Goal: Task Accomplishment & Management: Complete application form

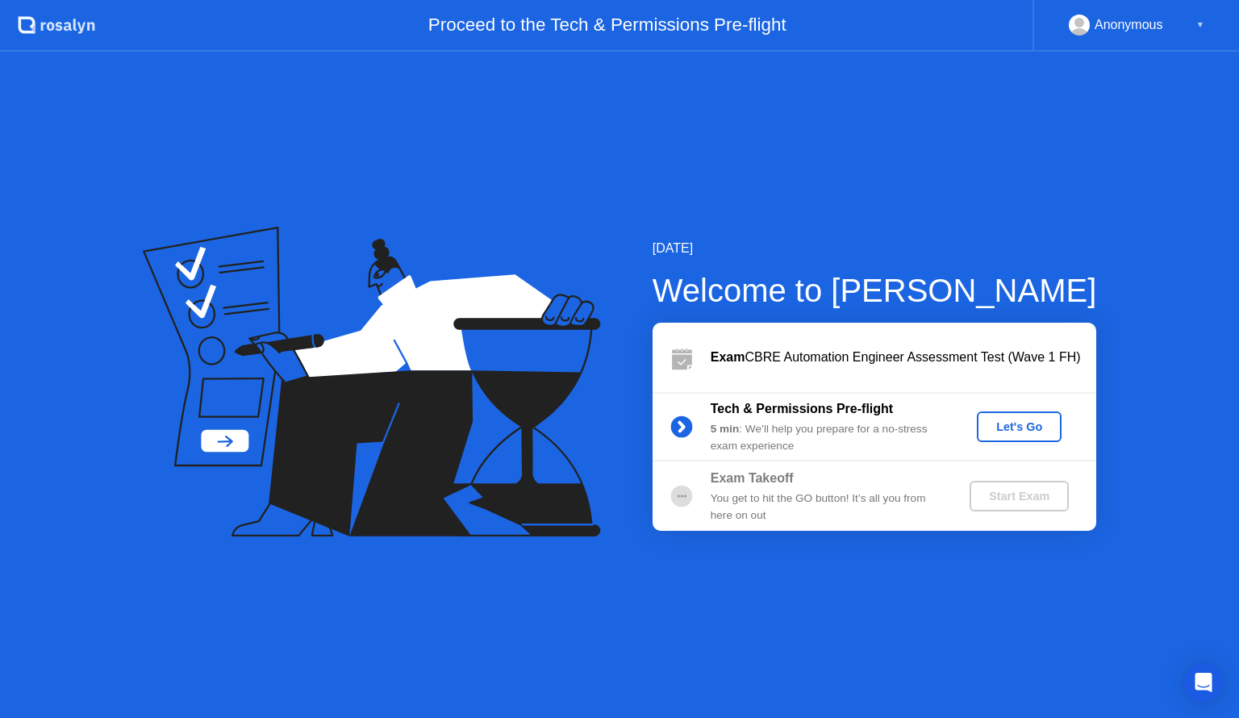
click at [1017, 425] on div "Let's Go" at bounding box center [1020, 426] width 72 height 13
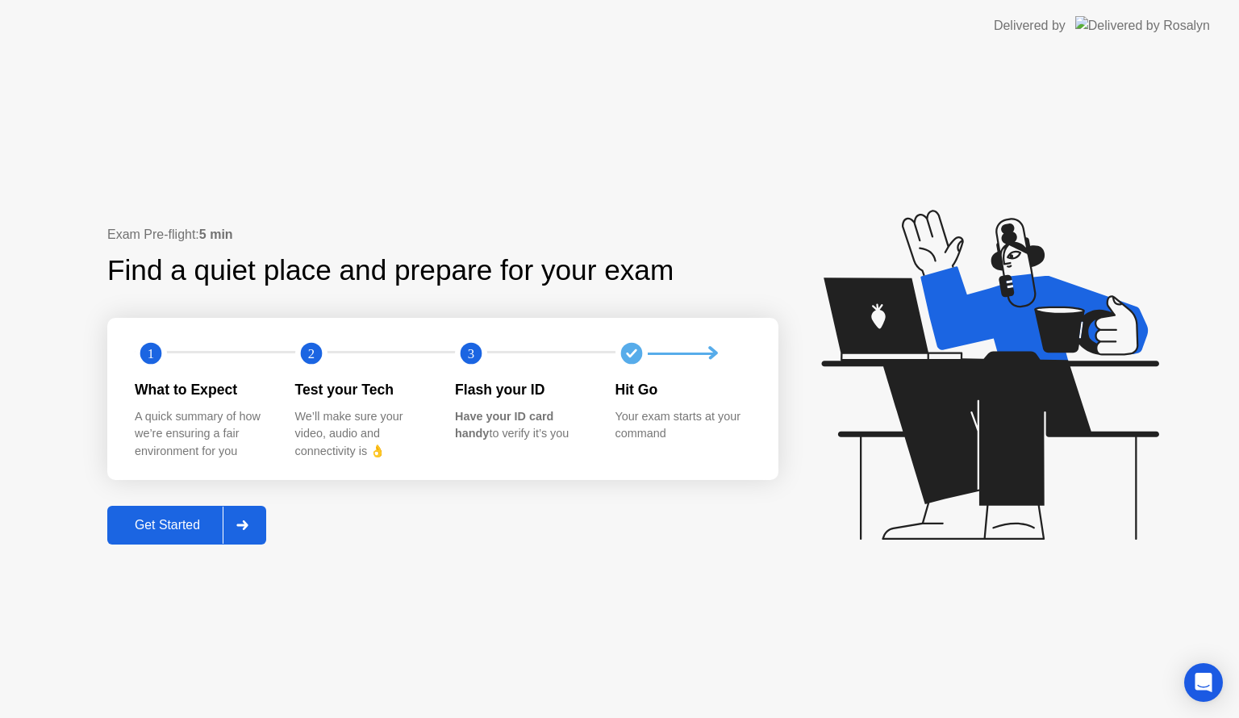
click at [258, 522] on div at bounding box center [242, 525] width 39 height 37
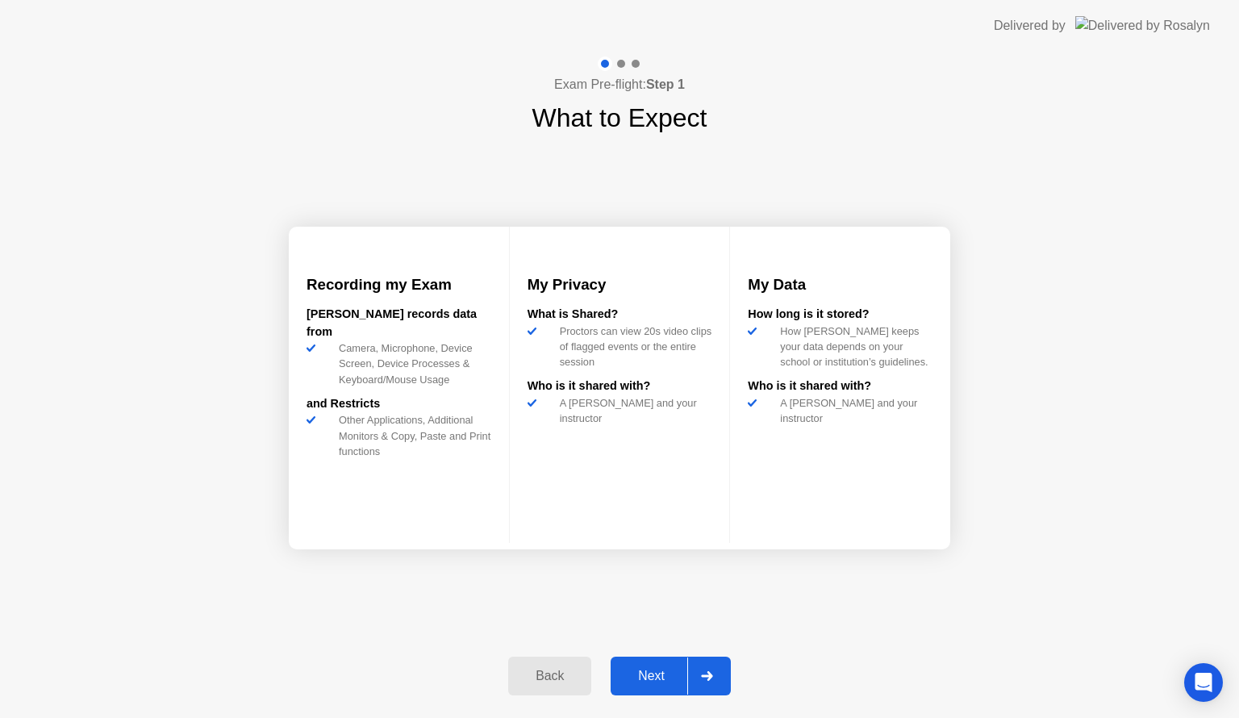
click at [708, 676] on icon at bounding box center [706, 676] width 11 height 10
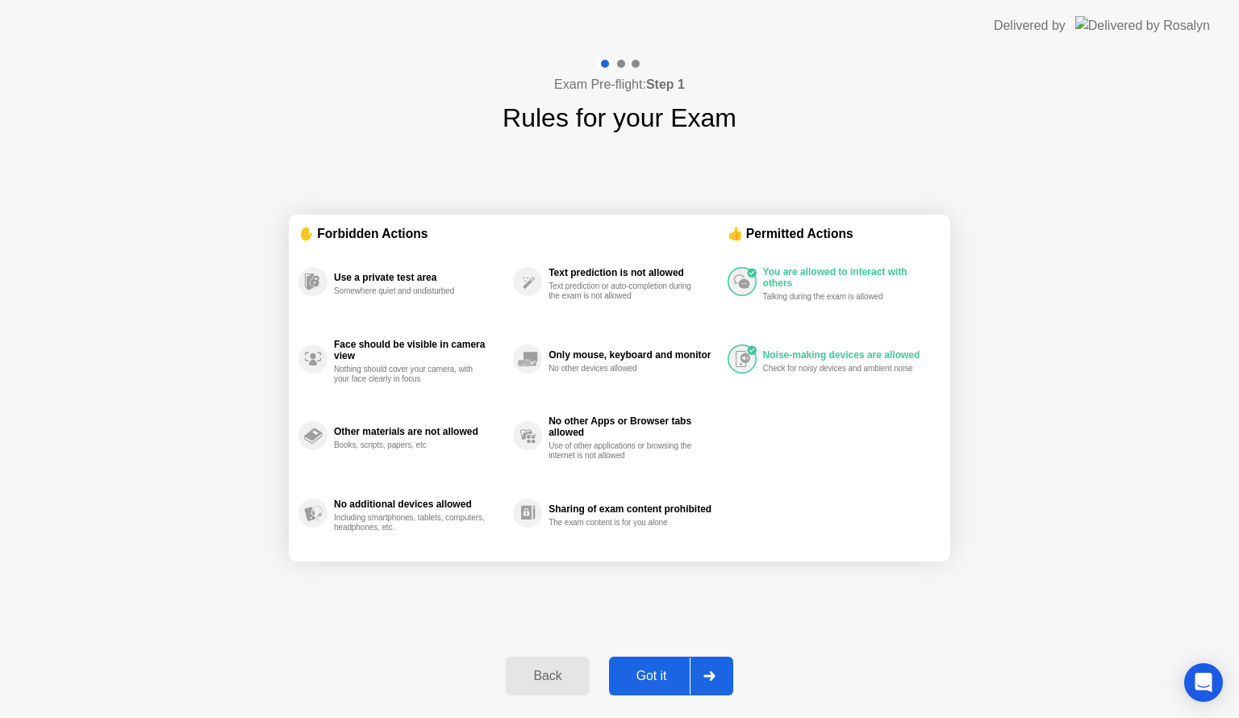
click at [666, 674] on div "Got it" at bounding box center [652, 676] width 76 height 15
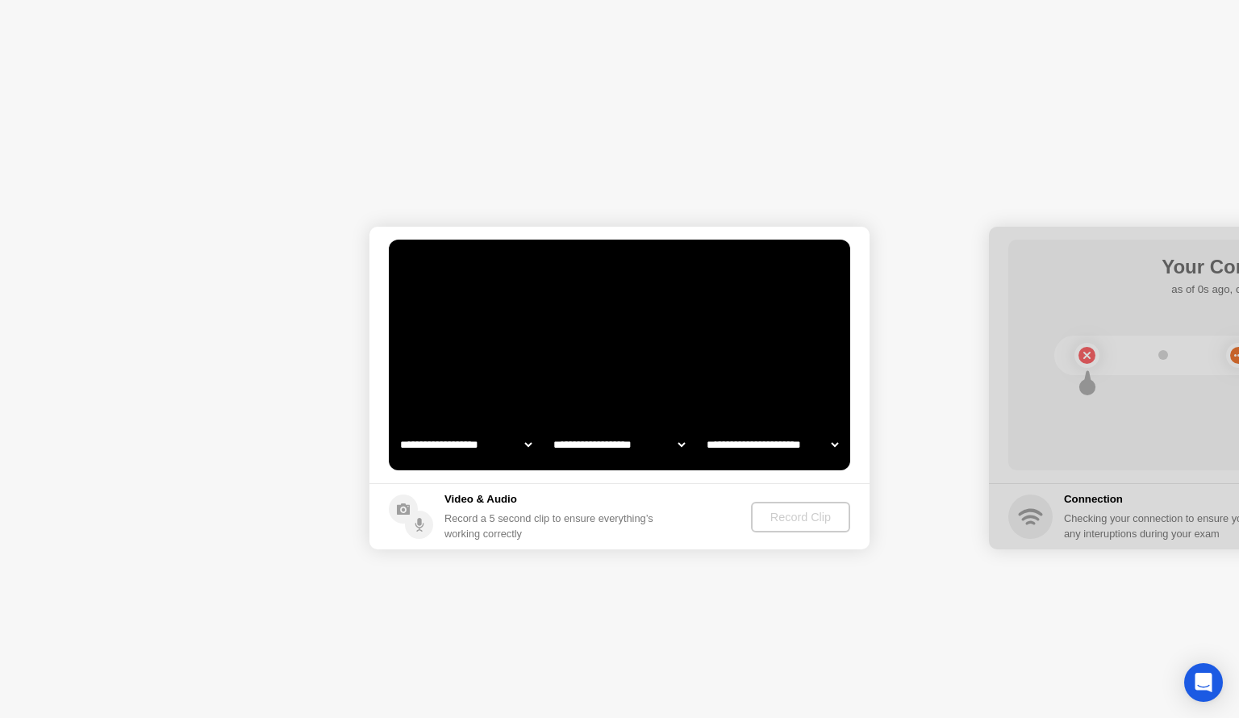
select select "**********"
select select "*******"
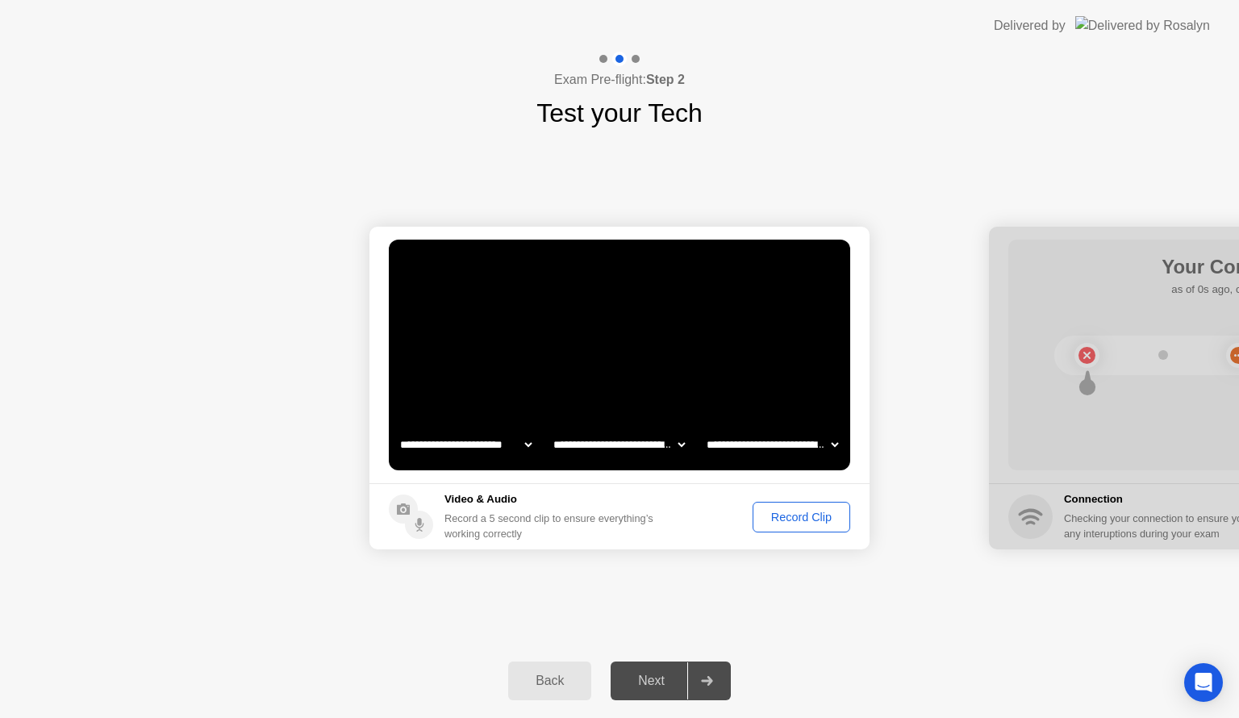
click at [602, 442] on select "**********" at bounding box center [619, 444] width 138 height 32
click at [550, 428] on select "**********" at bounding box center [619, 444] width 138 height 32
click at [762, 445] on select "**********" at bounding box center [773, 444] width 138 height 32
click at [704, 428] on select "**********" at bounding box center [773, 444] width 138 height 32
click at [642, 684] on div "Next" at bounding box center [652, 681] width 72 height 15
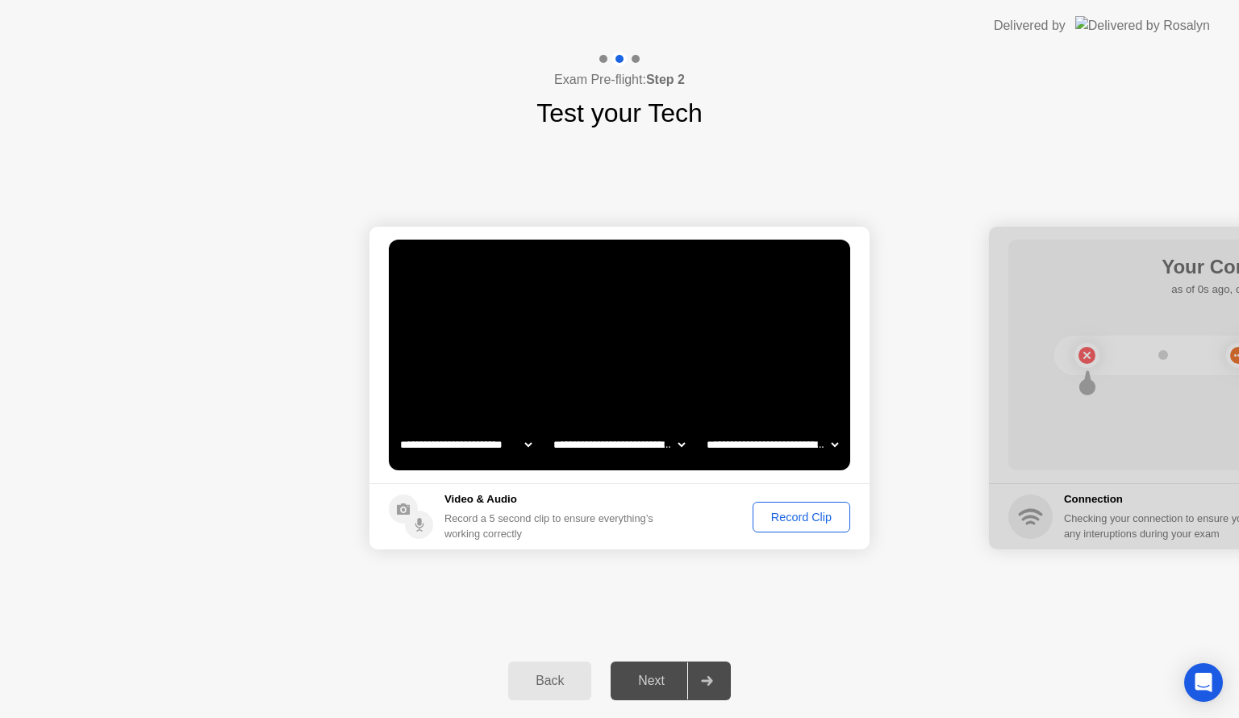
click at [655, 675] on div "Next" at bounding box center [652, 681] width 72 height 15
click at [704, 681] on icon at bounding box center [706, 681] width 11 height 10
click at [792, 522] on div "Record Clip" at bounding box center [802, 517] width 86 height 13
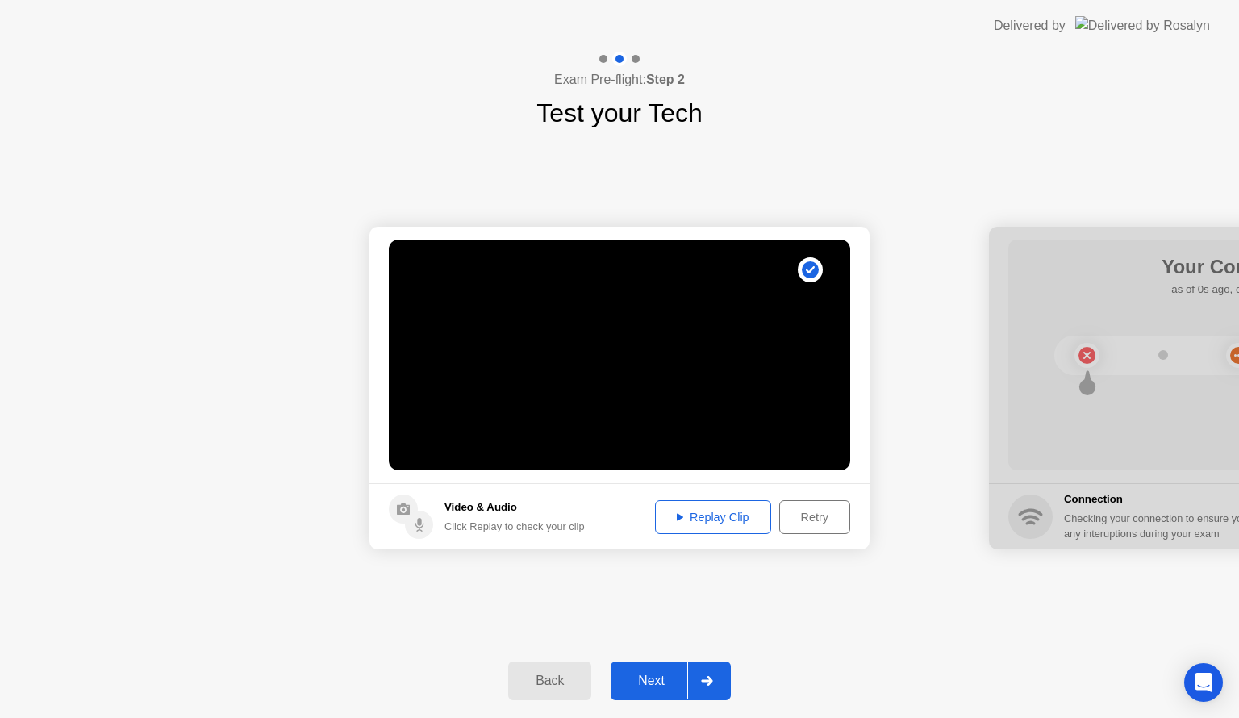
click at [673, 680] on div "Next" at bounding box center [652, 681] width 72 height 15
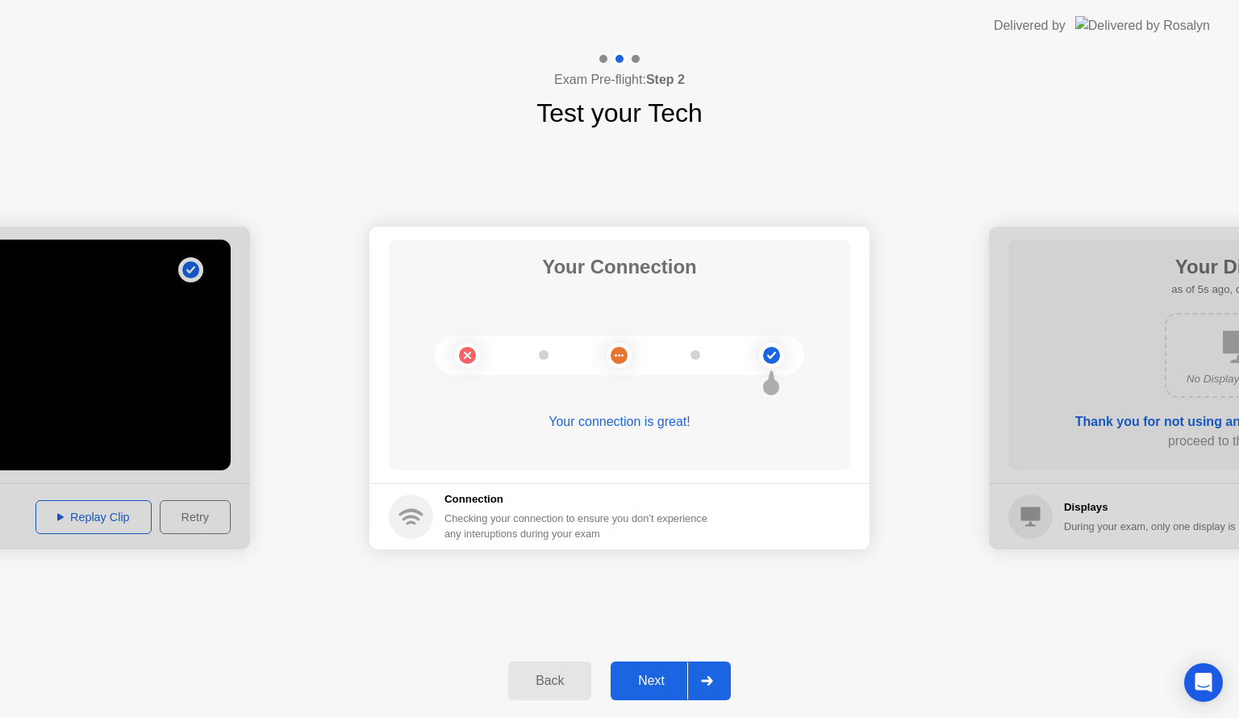
click at [645, 683] on div "Next" at bounding box center [652, 681] width 72 height 15
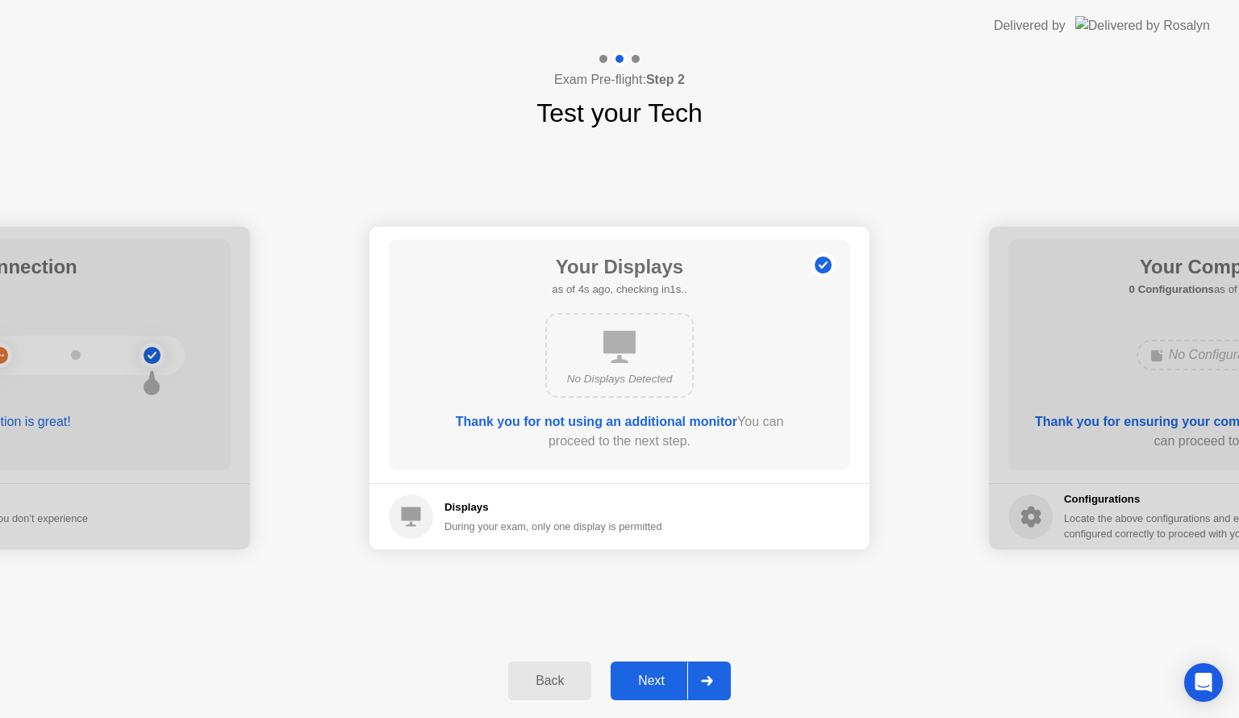
click at [646, 678] on div "Next" at bounding box center [652, 681] width 72 height 15
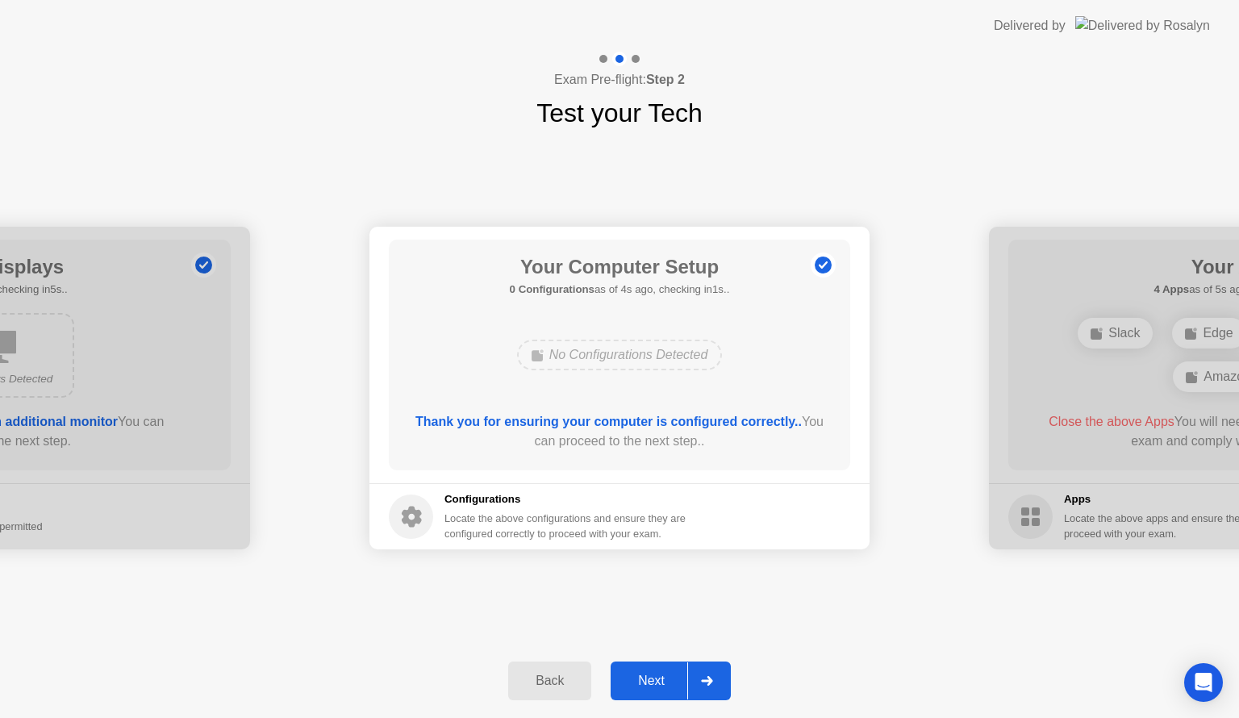
click at [647, 686] on div "Next" at bounding box center [652, 681] width 72 height 15
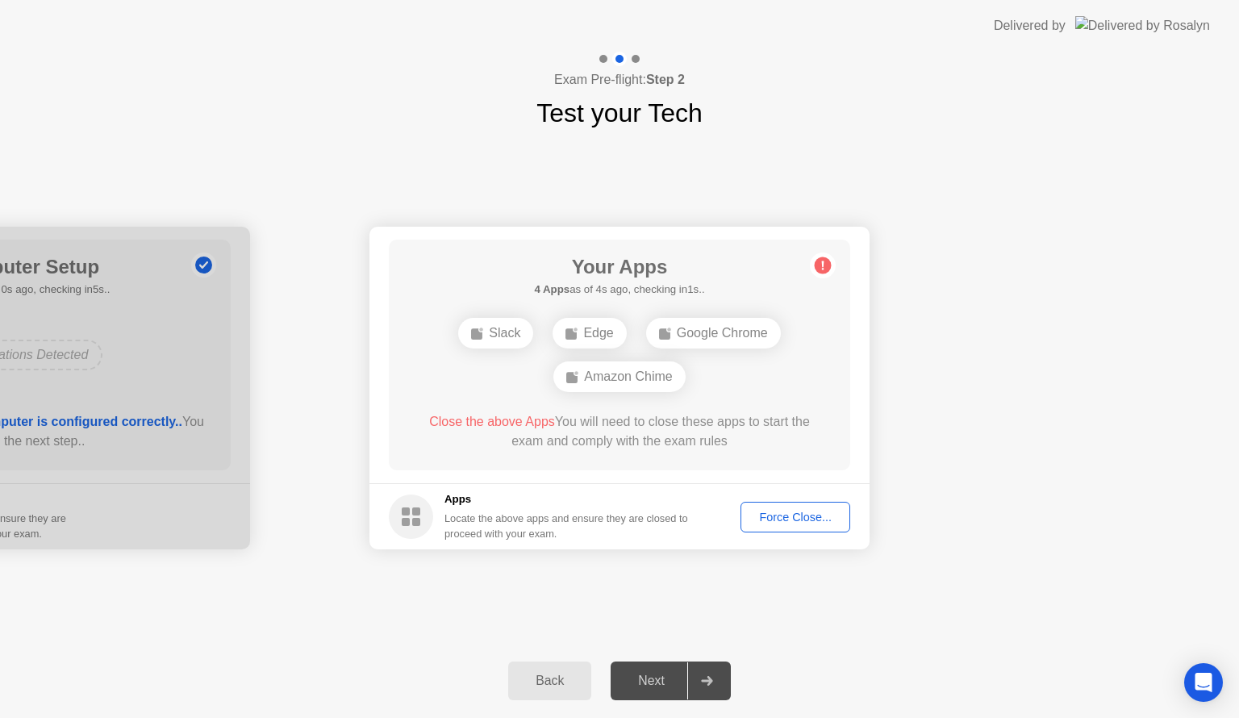
click at [778, 520] on div "Force Close..." at bounding box center [795, 517] width 98 height 13
click at [625, 357] on div "Edge" at bounding box center [619, 355] width 73 height 31
click at [771, 523] on div "Force Close..." at bounding box center [795, 517] width 98 height 13
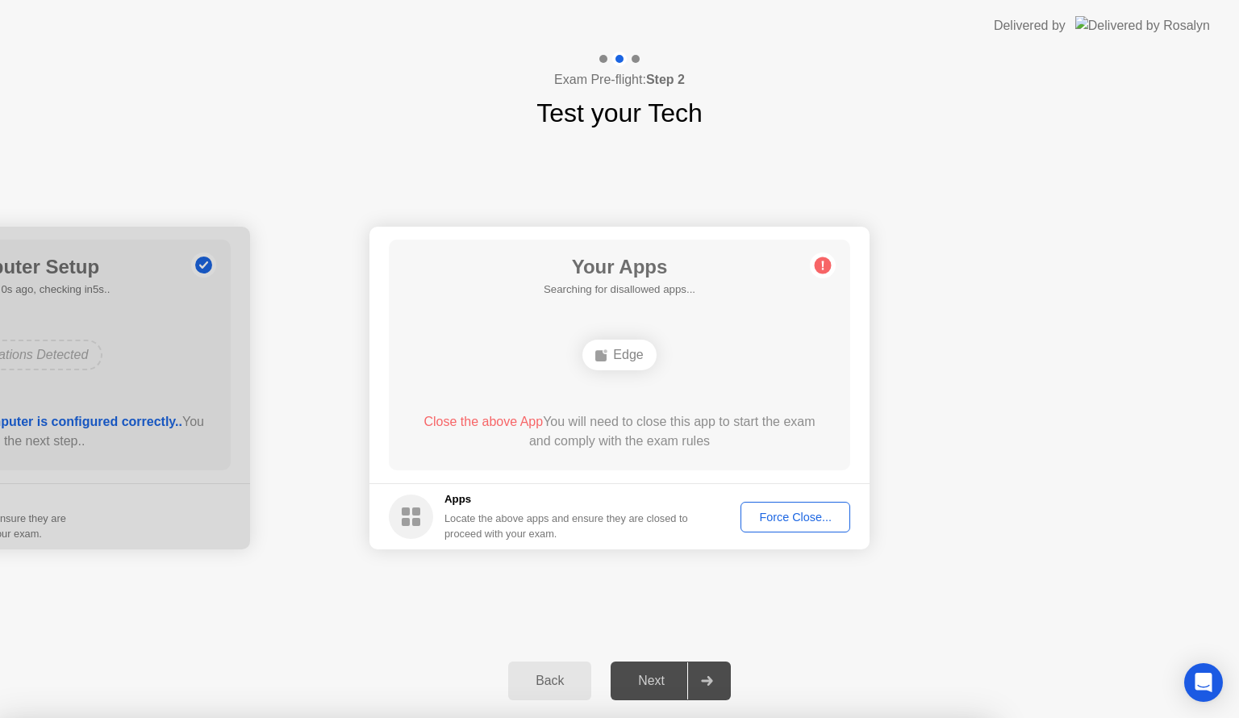
click at [762, 617] on div "**********" at bounding box center [619, 388] width 1239 height 512
click at [780, 518] on div "Force Close..." at bounding box center [795, 517] width 98 height 13
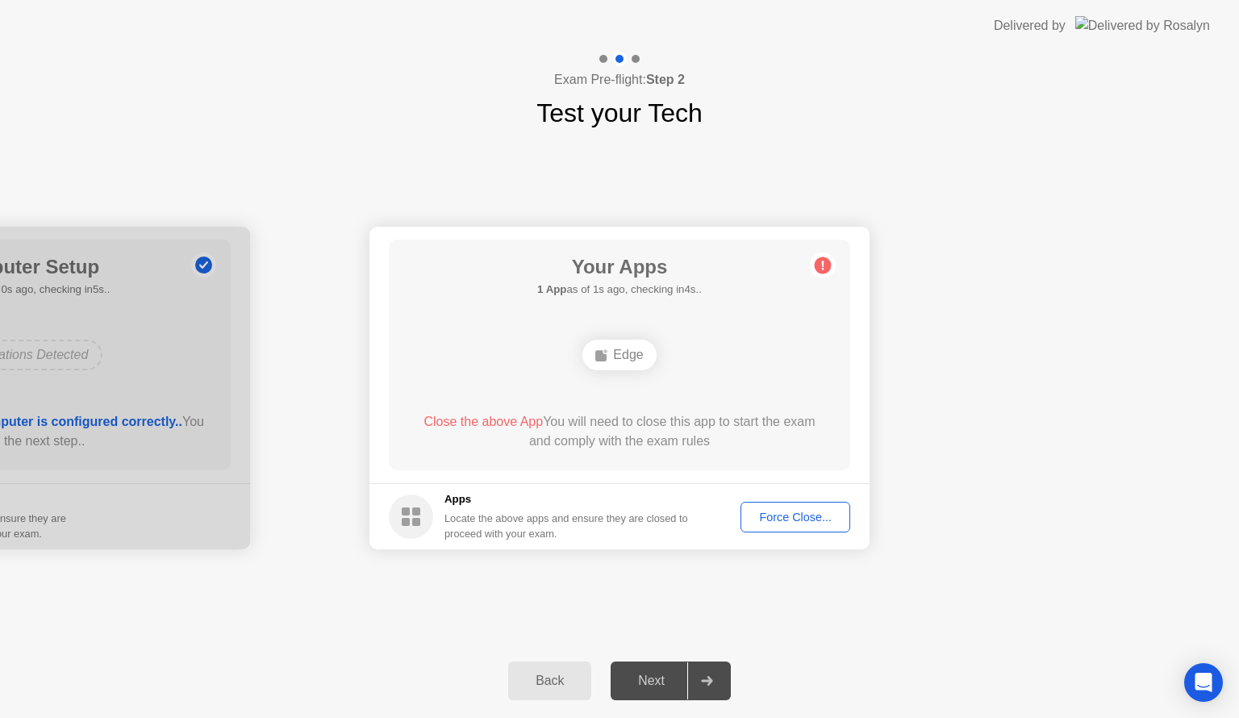
click at [787, 516] on div "Force Close..." at bounding box center [795, 517] width 98 height 13
click at [821, 264] on circle at bounding box center [823, 265] width 17 height 17
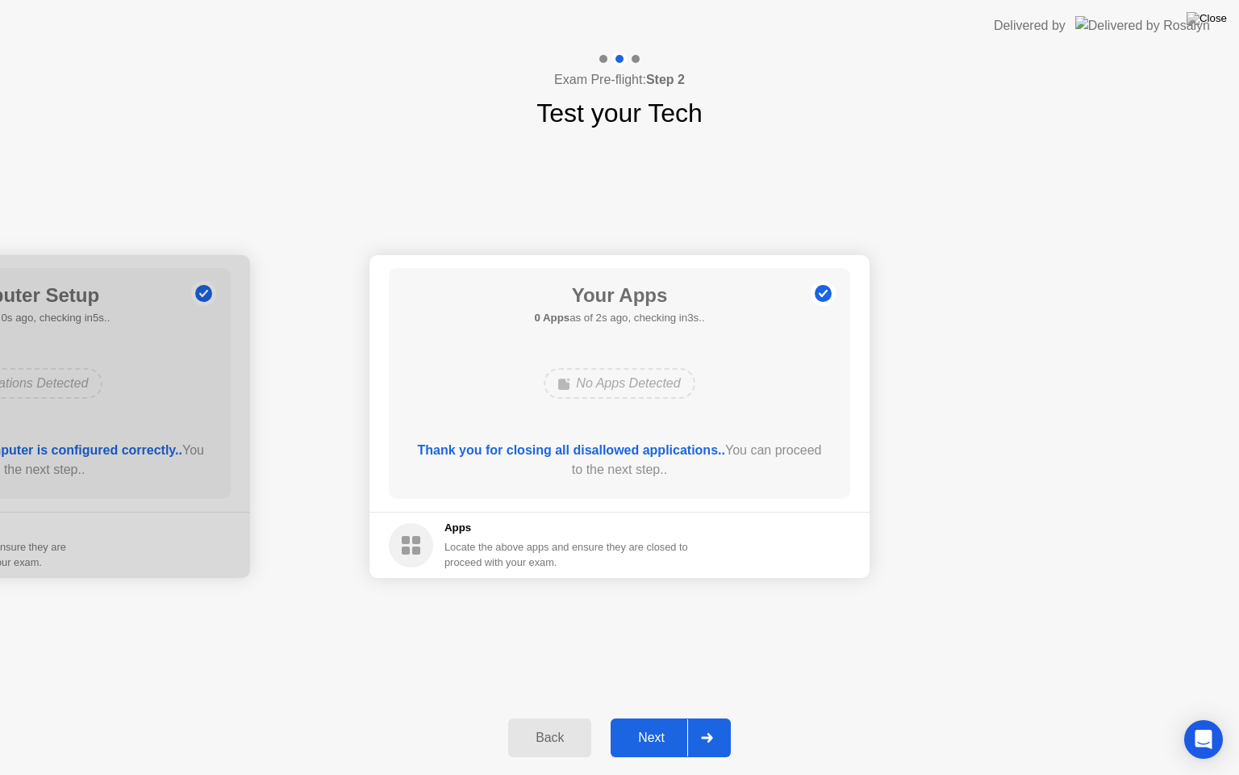
click at [665, 717] on div "Next" at bounding box center [652, 737] width 72 height 15
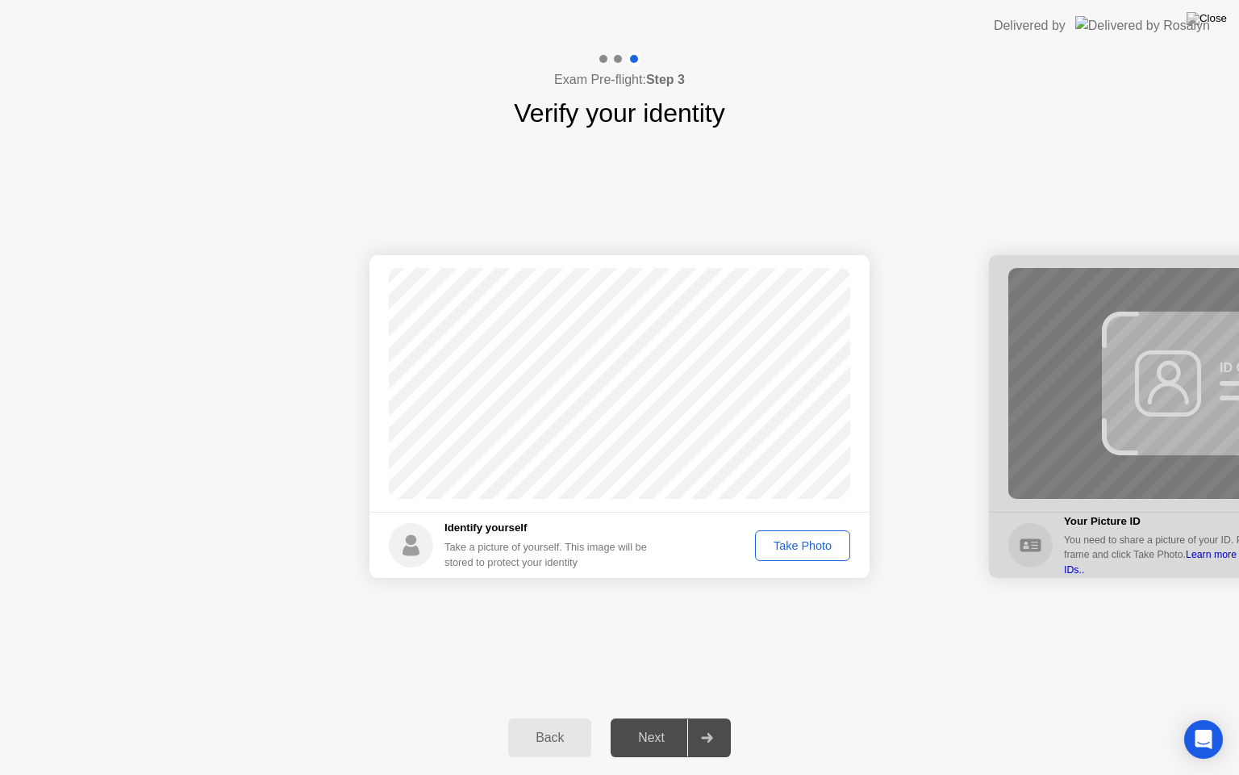
click at [804, 541] on div "Take Photo" at bounding box center [803, 545] width 84 height 13
click at [800, 545] on div "Retake" at bounding box center [813, 545] width 63 height 13
click at [800, 545] on div "Take Photo" at bounding box center [803, 545] width 84 height 13
click at [800, 545] on div "Retake" at bounding box center [813, 545] width 63 height 13
click at [800, 545] on div "Take Photo" at bounding box center [803, 545] width 84 height 13
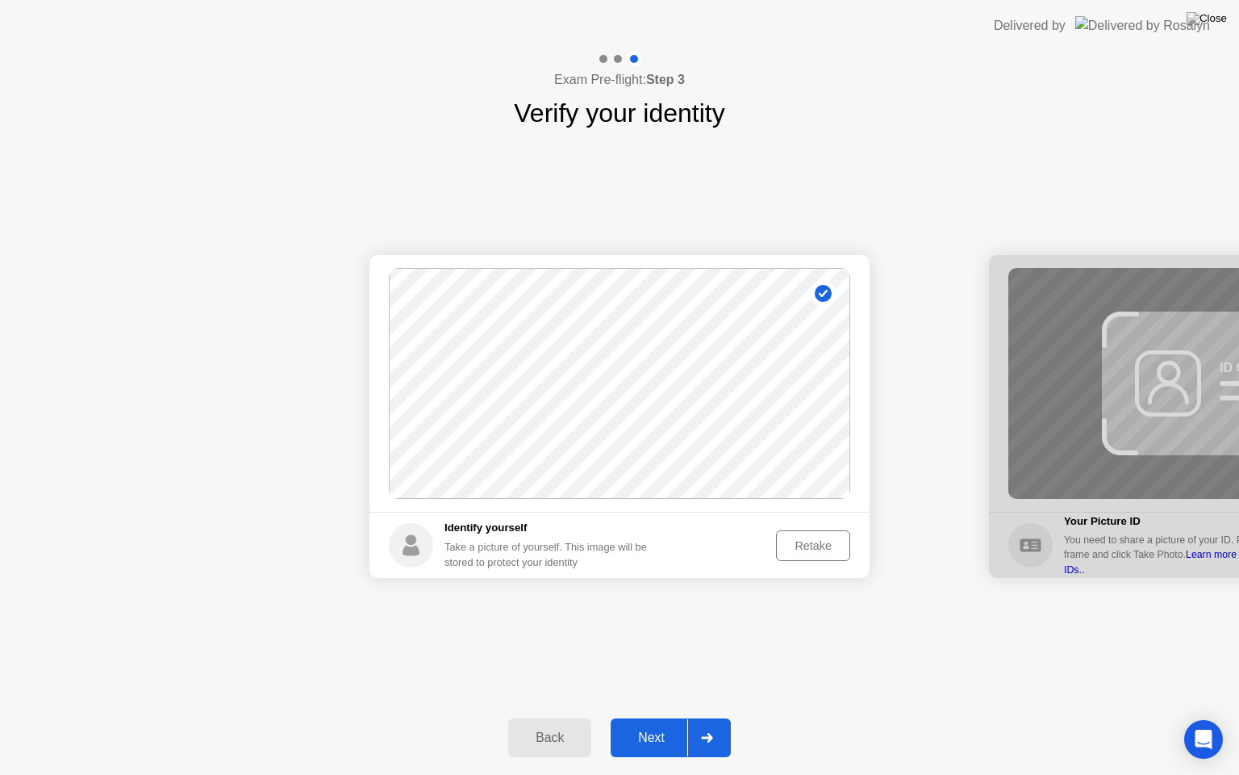
click at [672, 717] on div "Next" at bounding box center [652, 737] width 72 height 15
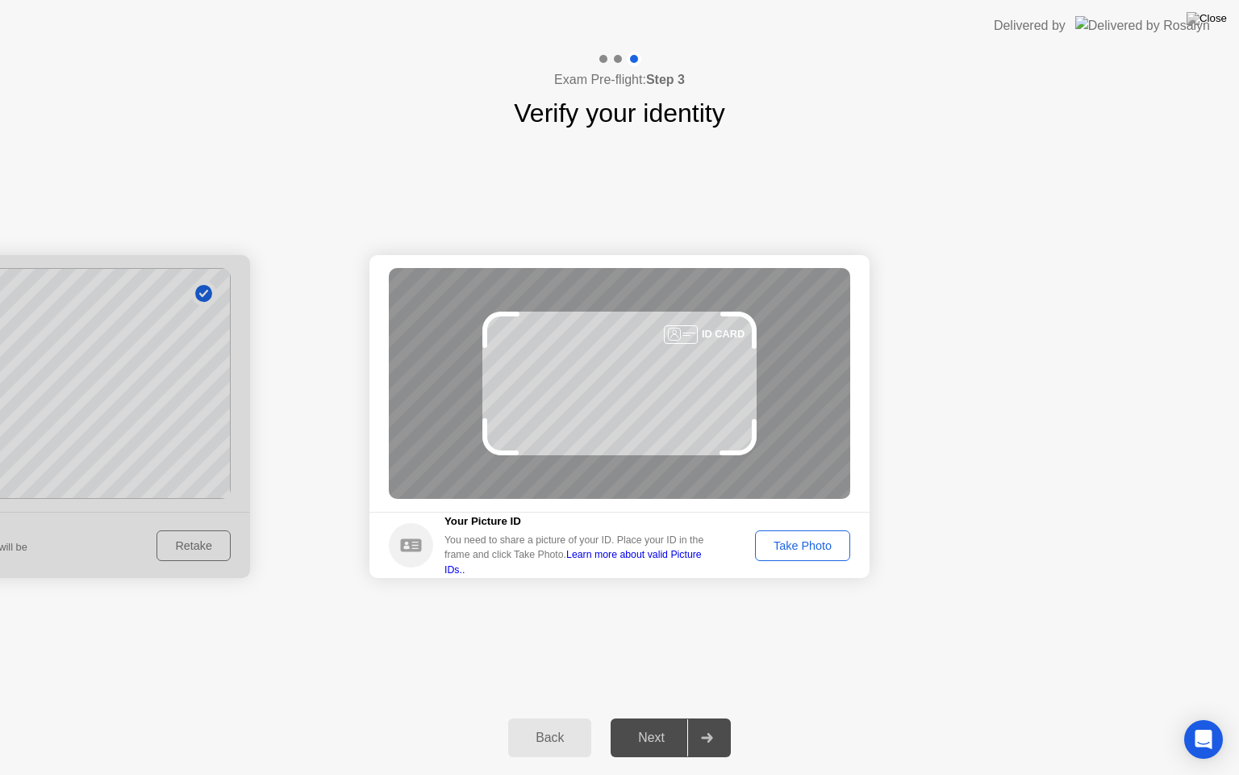
click at [811, 542] on div "Take Photo" at bounding box center [803, 545] width 84 height 13
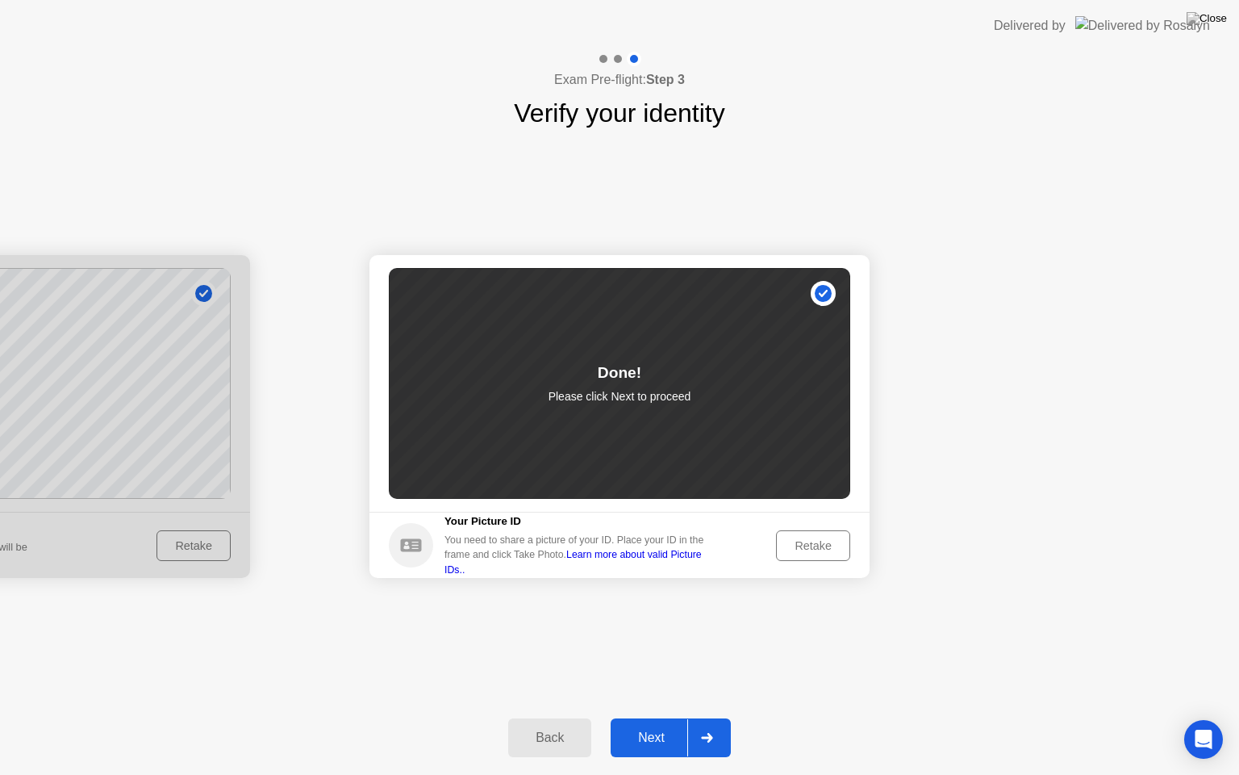
click at [643, 717] on div "Next" at bounding box center [652, 737] width 72 height 15
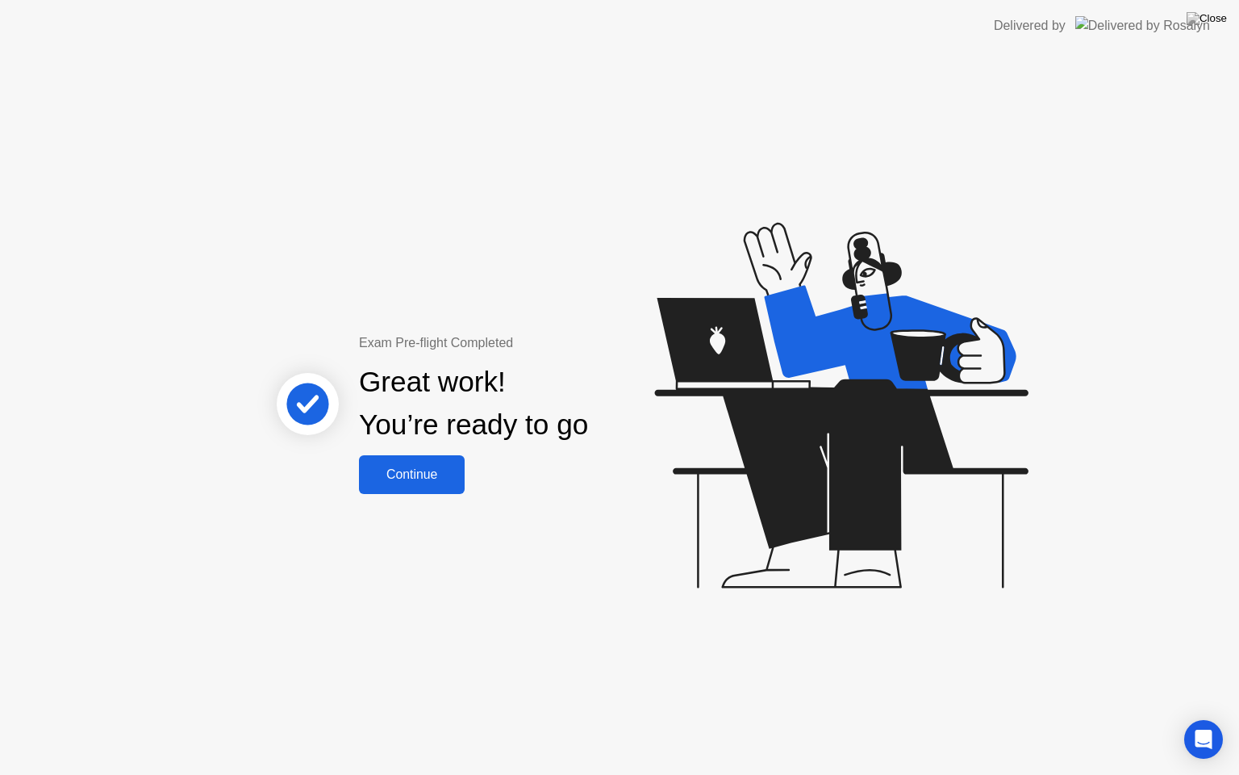
click at [399, 470] on div "Continue" at bounding box center [412, 474] width 96 height 15
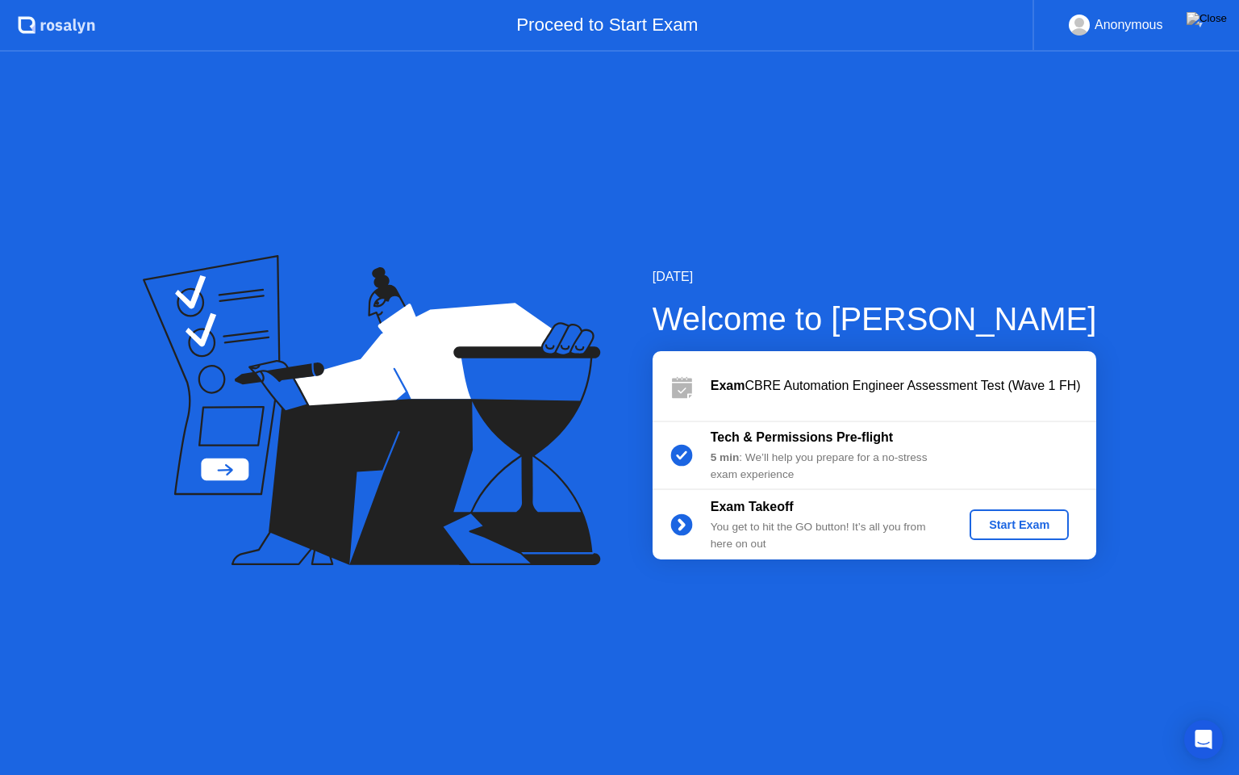
click at [998, 530] on div "Start Exam" at bounding box center [1019, 524] width 86 height 13
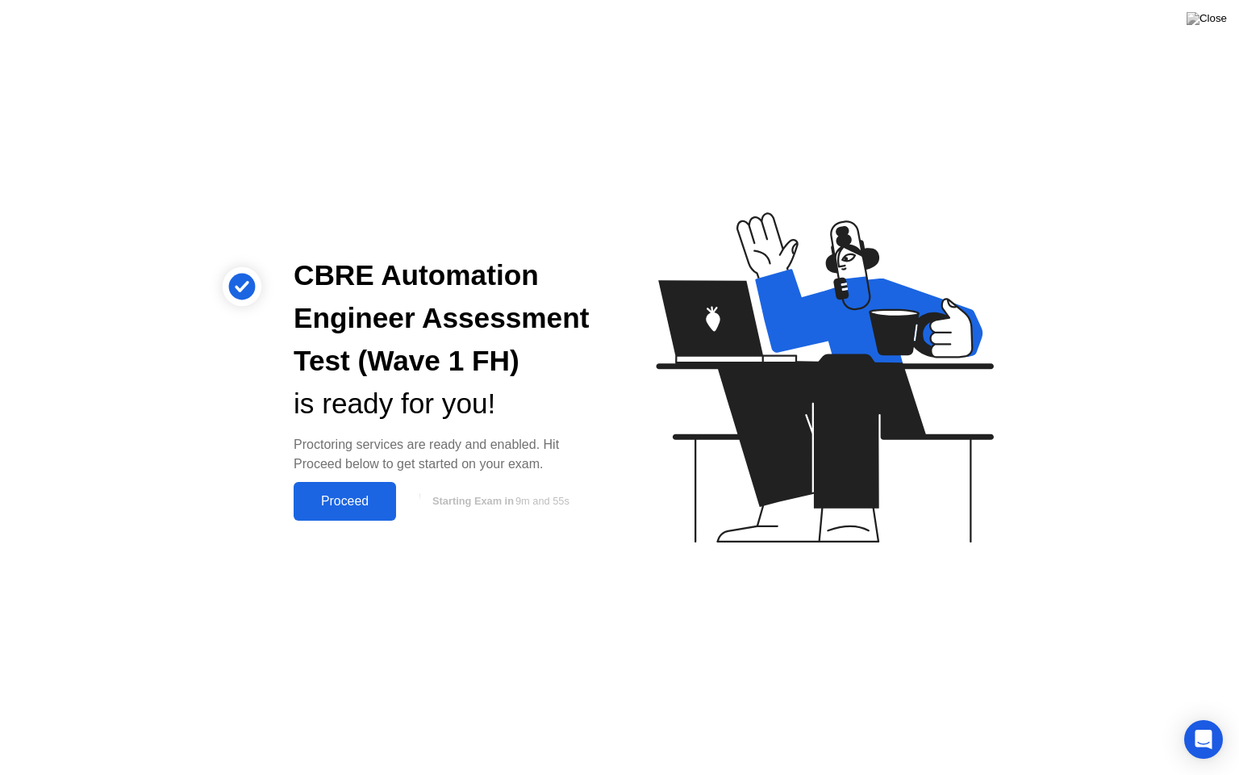
click at [355, 494] on div "Proceed" at bounding box center [345, 501] width 93 height 15
